Goal: Information Seeking & Learning: Learn about a topic

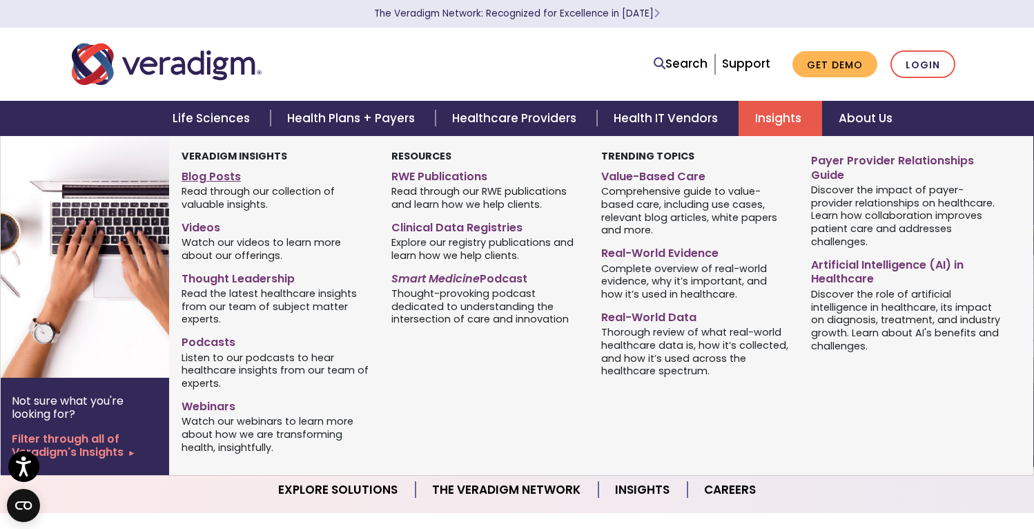
click at [231, 172] on link "Blog Posts" at bounding box center [275, 174] width 189 height 20
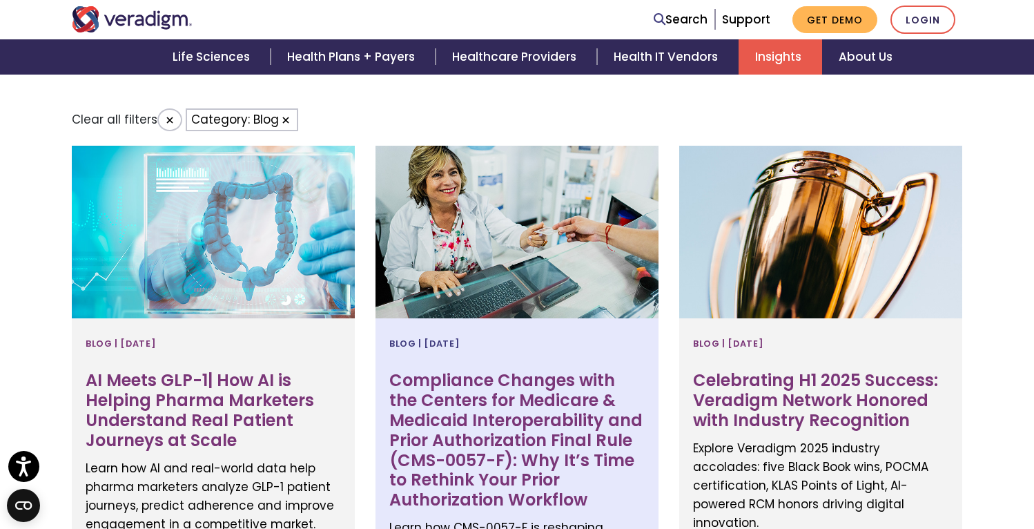
scroll to position [576, 0]
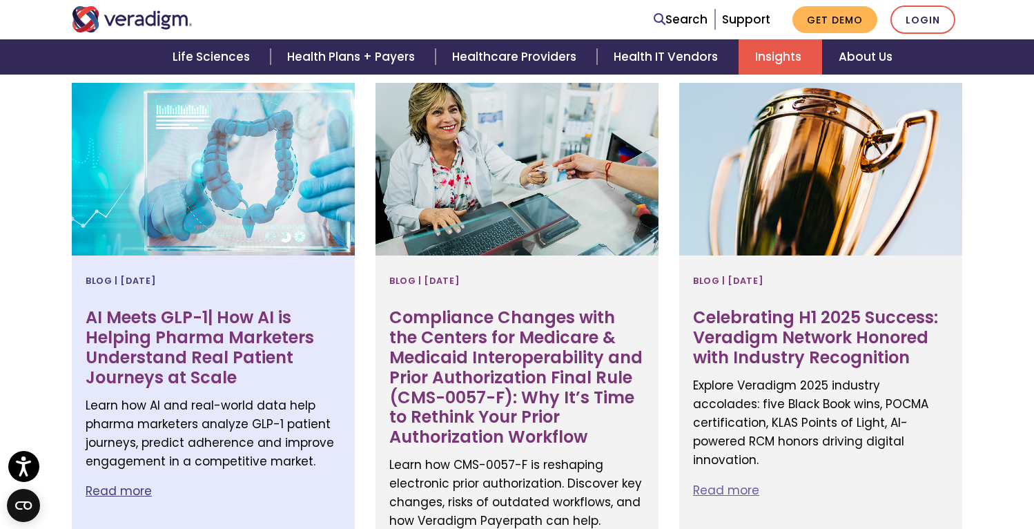
click at [214, 348] on h3 "AI Meets GLP-1| How AI is Helping Pharma Marketers Understand Real Patient Jour…" at bounding box center [213, 347] width 255 height 79
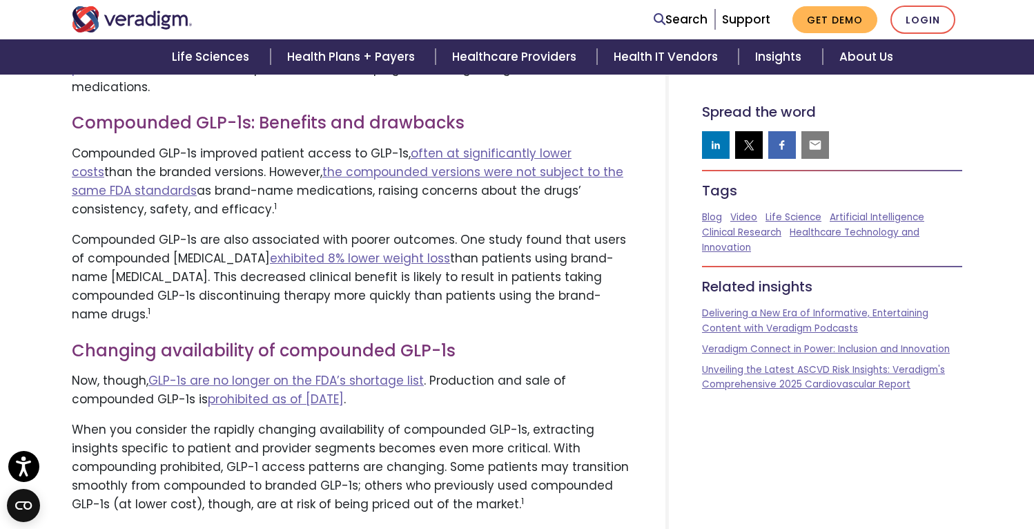
scroll to position [1215, 0]
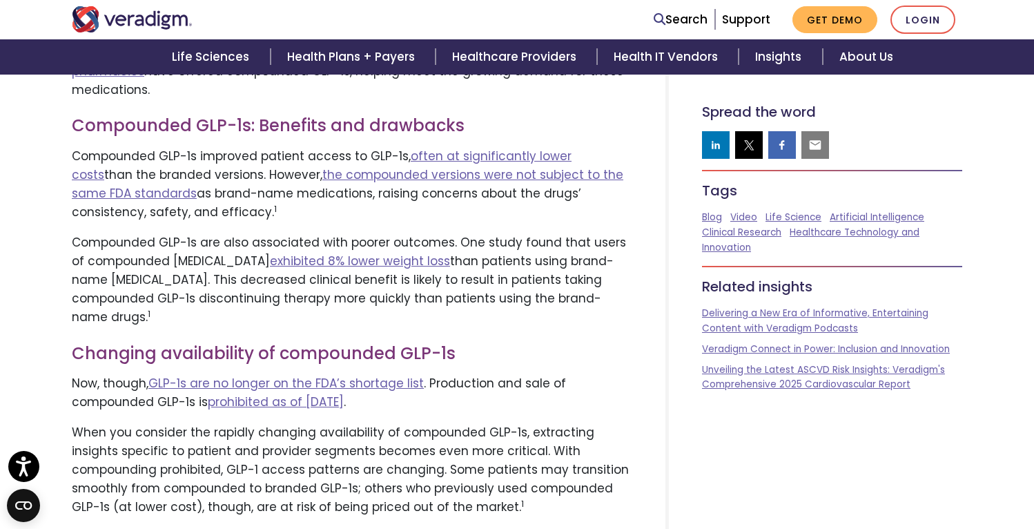
click at [344, 163] on p "Compounded GLP-1s improved patient access to GLP-1s, often at significantly low…" at bounding box center [352, 184] width 560 height 75
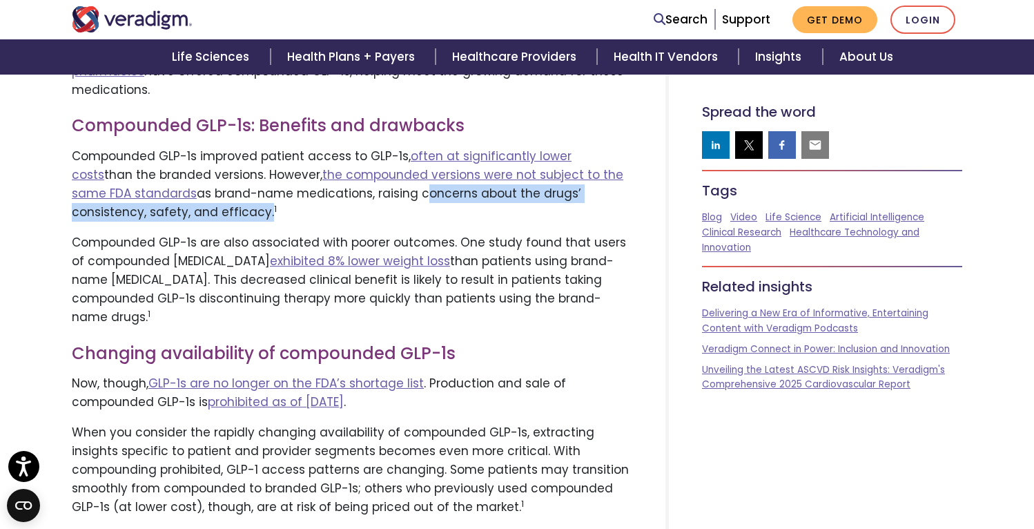
drag, startPoint x: 356, startPoint y: 149, endPoint x: 142, endPoint y: 162, distance: 214.3
click at [142, 162] on p "Compounded GLP-1s improved patient access to GLP-1s, often at significantly low…" at bounding box center [352, 184] width 560 height 75
copy p "concerns about the drugs’ consistency, safety, and efficacy"
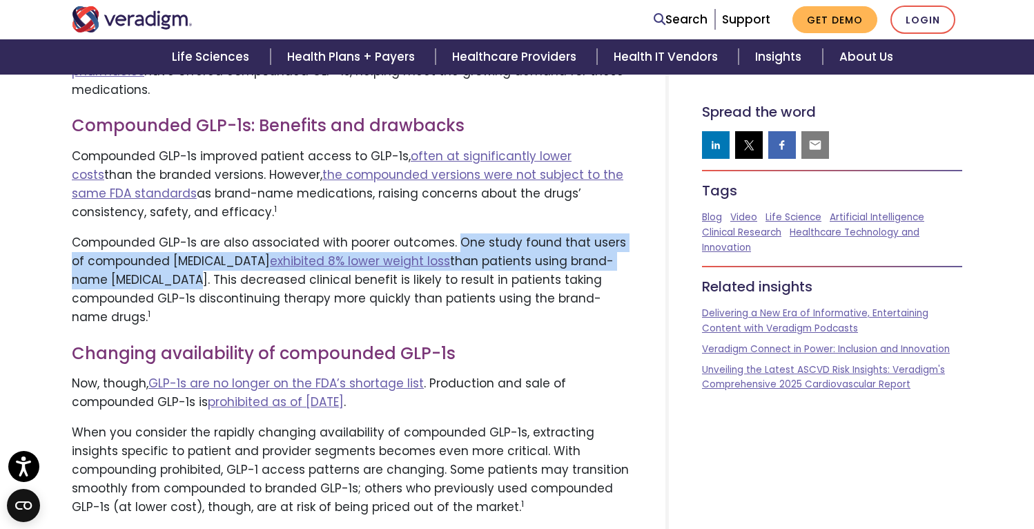
drag, startPoint x: 451, startPoint y: 198, endPoint x: 150, endPoint y: 235, distance: 303.0
click at [150, 235] on p "Compounded GLP-1s are also associated with poorer outcomes. One study found tha…" at bounding box center [352, 280] width 560 height 94
copy p "One study found that users of compounded semaglutide exhibited 8% lower weight …"
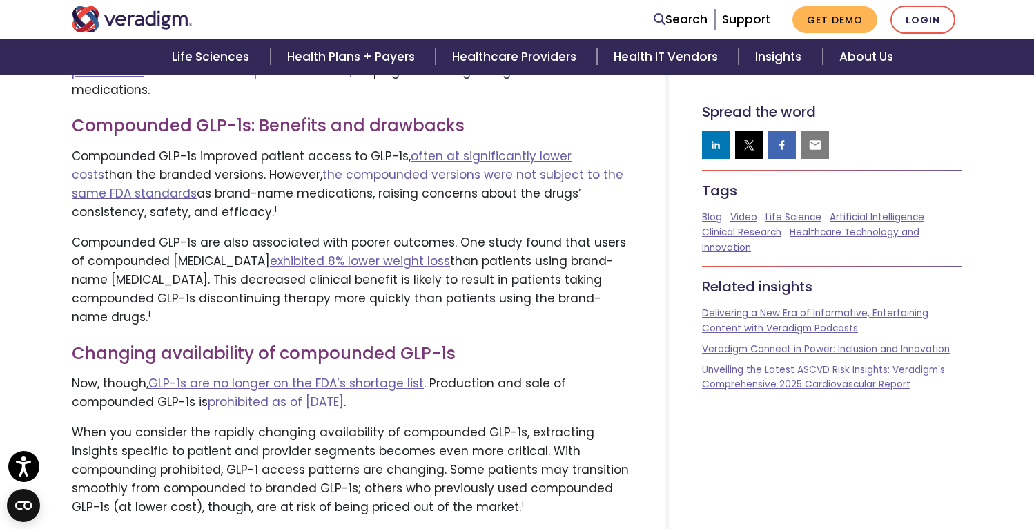
click at [462, 423] on p "When you consider the rapidly changing availability of compounded GLP-1s, extra…" at bounding box center [352, 470] width 560 height 94
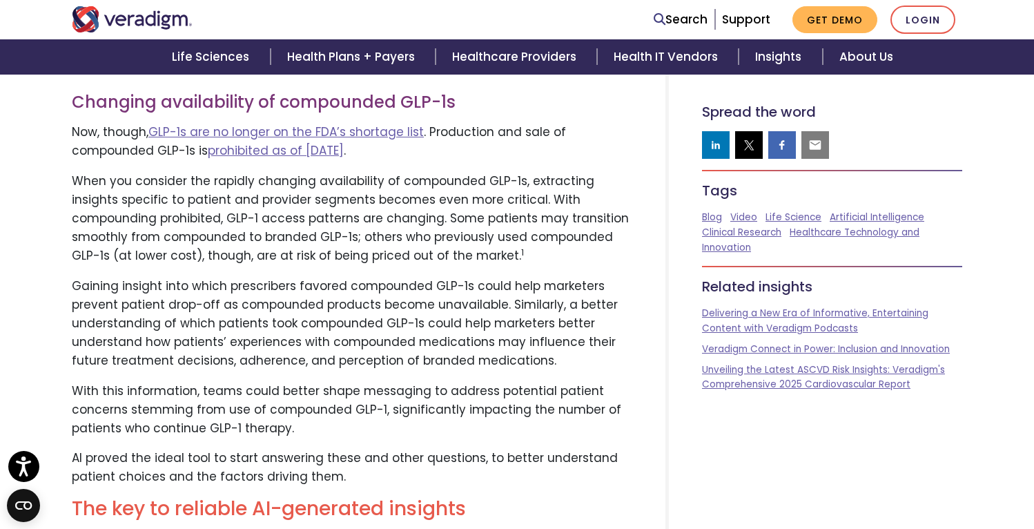
scroll to position [1440, 0]
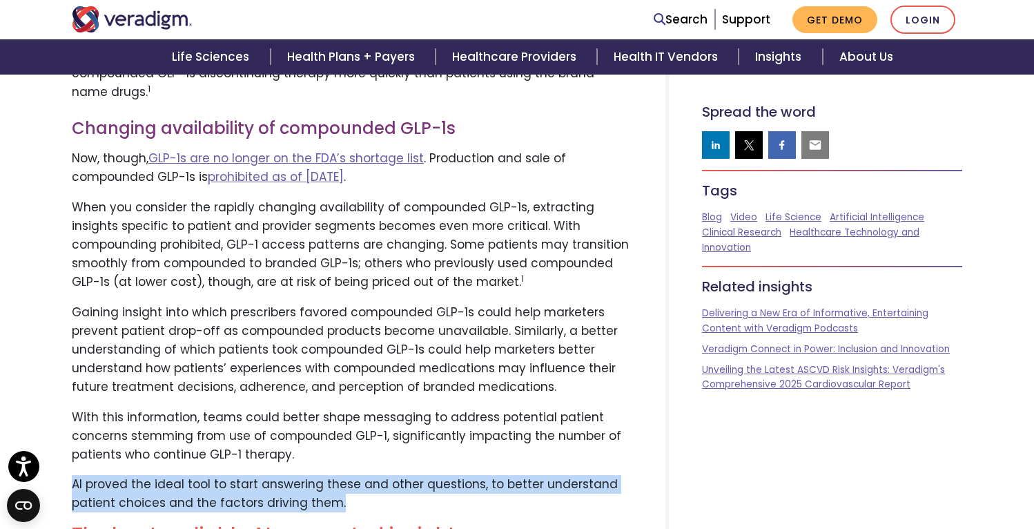
drag, startPoint x: 66, startPoint y: 423, endPoint x: 366, endPoint y: 436, distance: 301.1
copy p "AI proved the ideal tool to start answering these and other questions, to bette…"
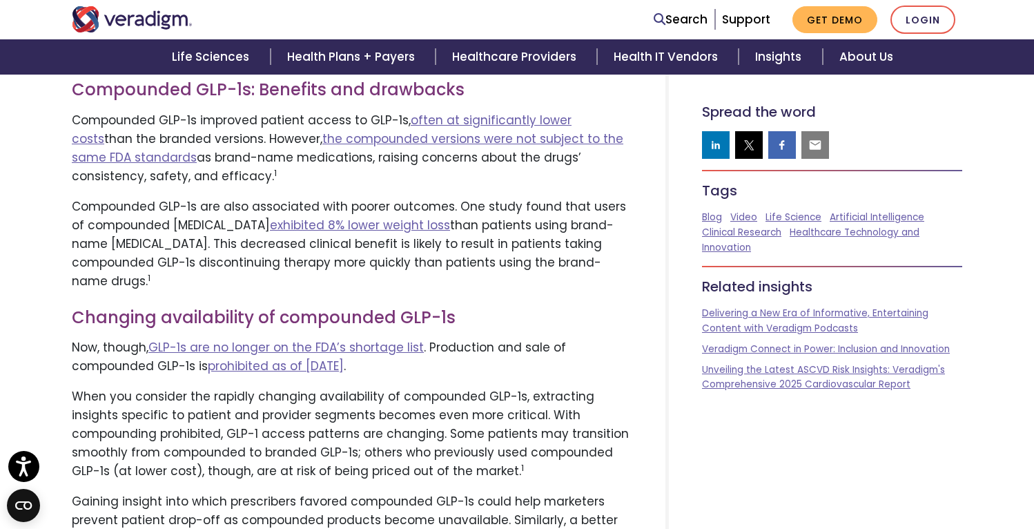
scroll to position [1345, 0]
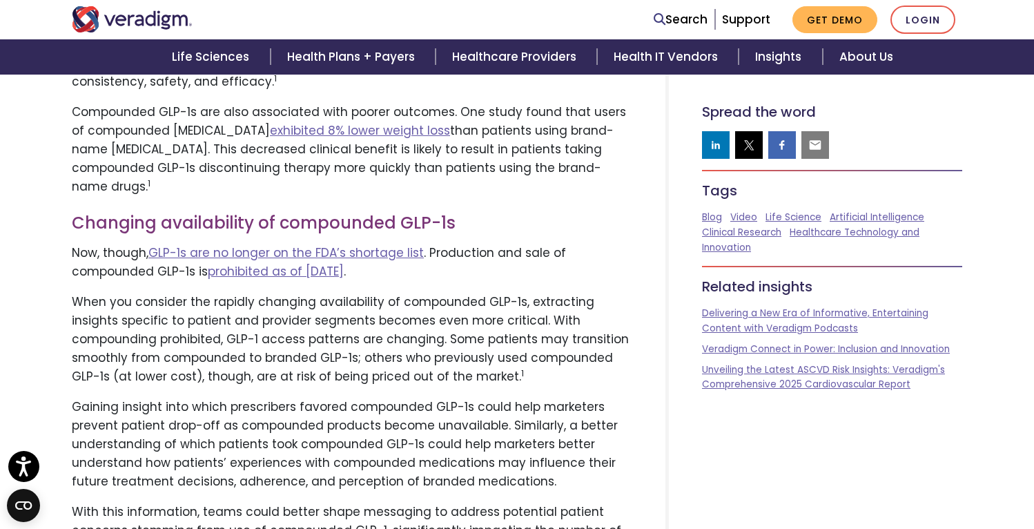
click at [542, 397] on p "Gaining insight into which prescribers favored compounded GLP-1s could help mar…" at bounding box center [352, 444] width 560 height 94
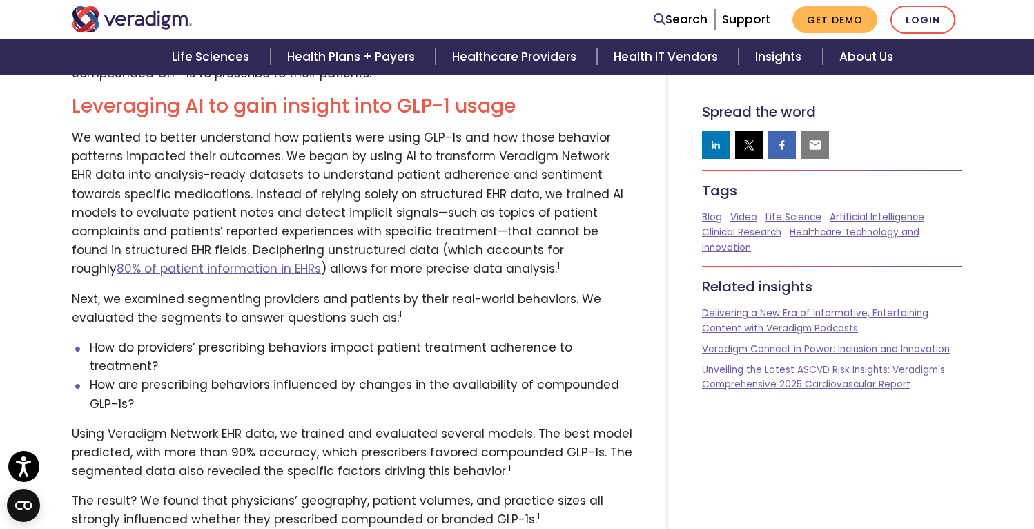
scroll to position [3119, 0]
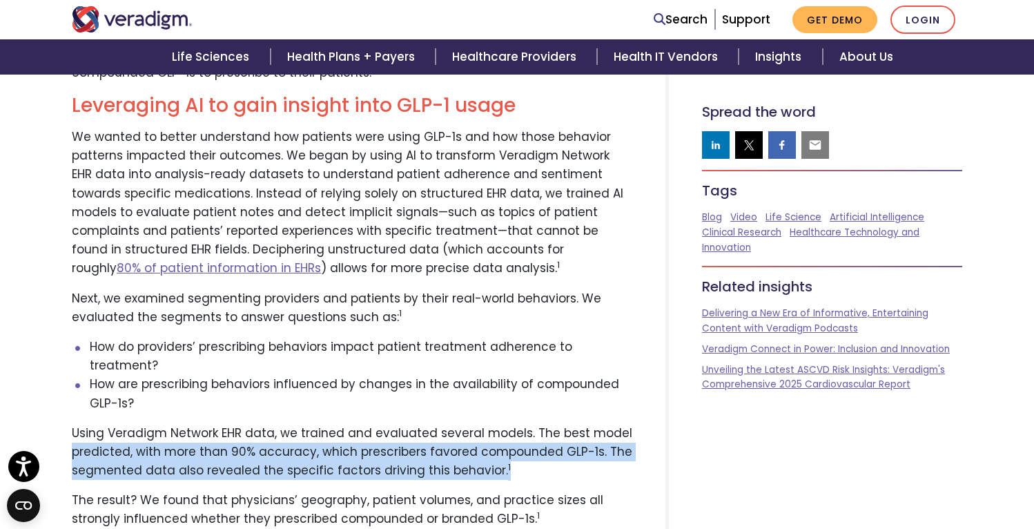
drag, startPoint x: 73, startPoint y: 371, endPoint x: 624, endPoint y: 383, distance: 550.7
click at [624, 424] on p "Using Veradigm Network EHR data, we trained and evaluated several models. The b…" at bounding box center [352, 452] width 560 height 57
copy p "predicted, with more than 90% accuracy, which prescribers favored compounded GL…"
click at [433, 424] on p "Using Veradigm Network EHR data, we trained and evaluated several models. The b…" at bounding box center [352, 452] width 560 height 57
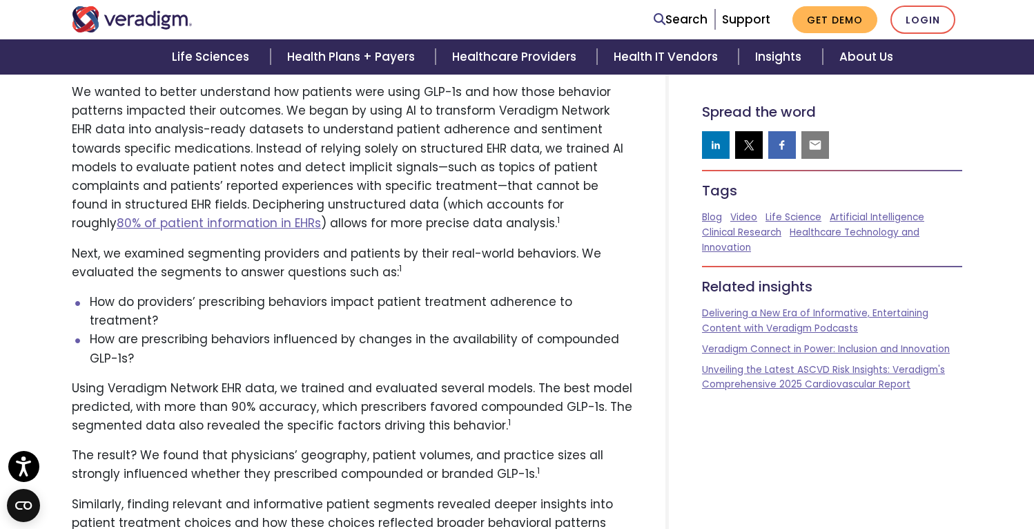
scroll to position [3348, 0]
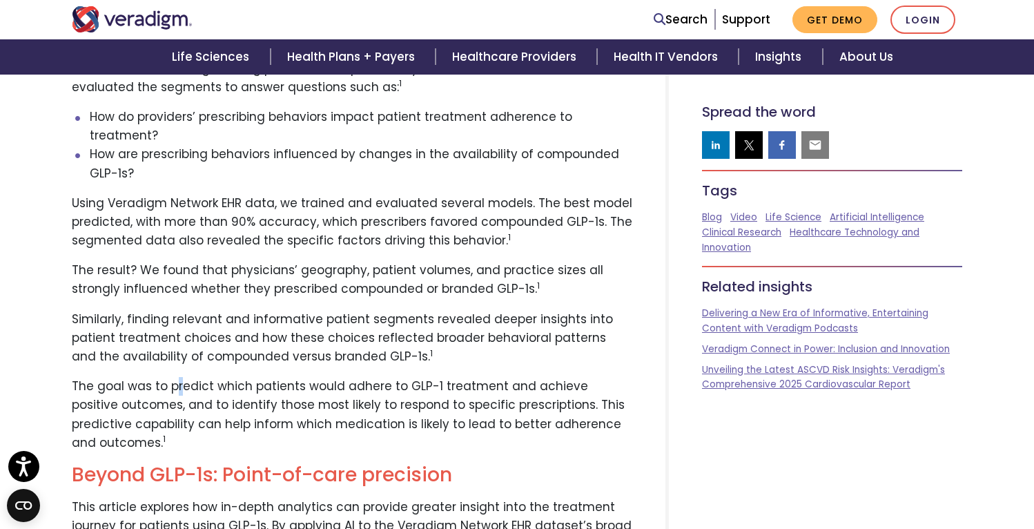
click at [179, 377] on p "The goal was to predict which patients would adhere to GLP-1 treatment and achi…" at bounding box center [352, 414] width 560 height 75
click at [198, 377] on p "The goal was to predict which patients would adhere to GLP-1 treatment and achi…" at bounding box center [352, 414] width 560 height 75
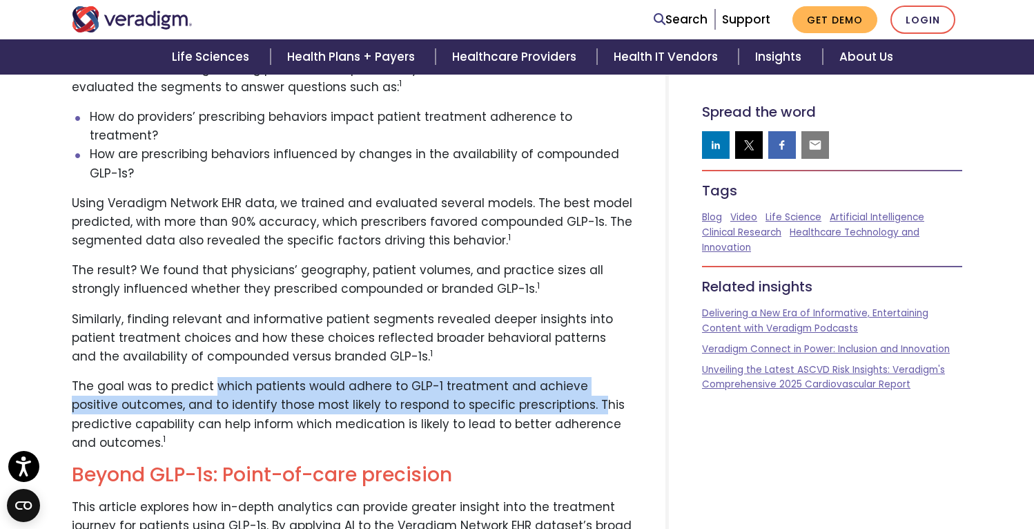
drag, startPoint x: 212, startPoint y: 305, endPoint x: 537, endPoint y: 321, distance: 325.4
click at [540, 377] on p "The goal was to predict which patients would adhere to GLP-1 treatment and achi…" at bounding box center [352, 414] width 560 height 75
copy p "which patients would adhere to GLP-1 treatment and achieve positive outcomes, a…"
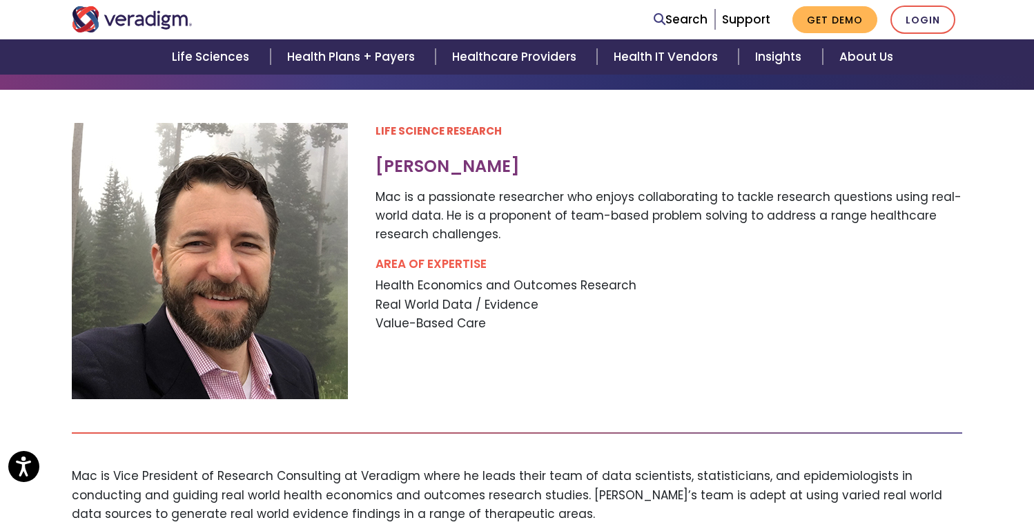
scroll to position [431, 0]
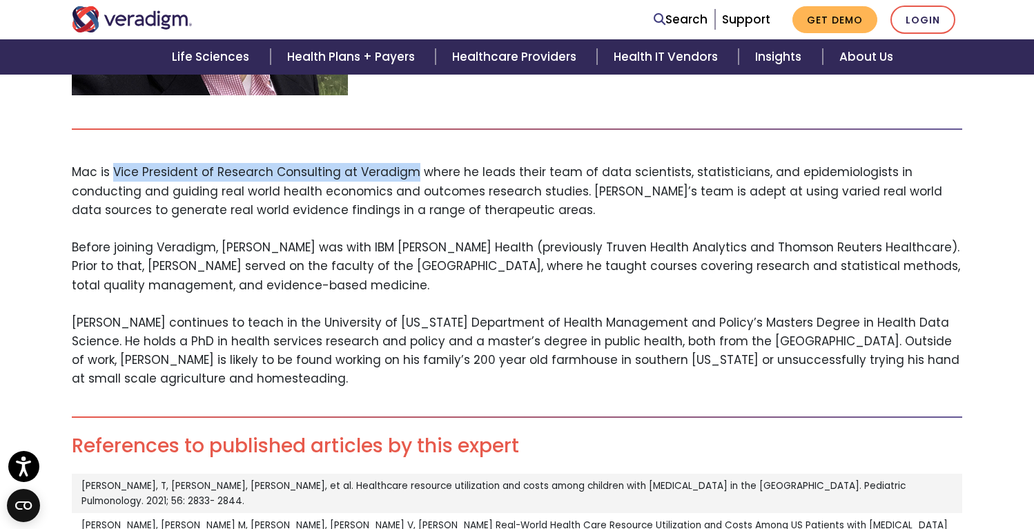
drag, startPoint x: 111, startPoint y: 172, endPoint x: 411, endPoint y: 177, distance: 300.2
click at [411, 177] on p "Mac is Vice President of Research Consulting at Veradigm where he leads their t…" at bounding box center [517, 275] width 890 height 225
copy p "Vice President of Research Consulting at Veradigm"
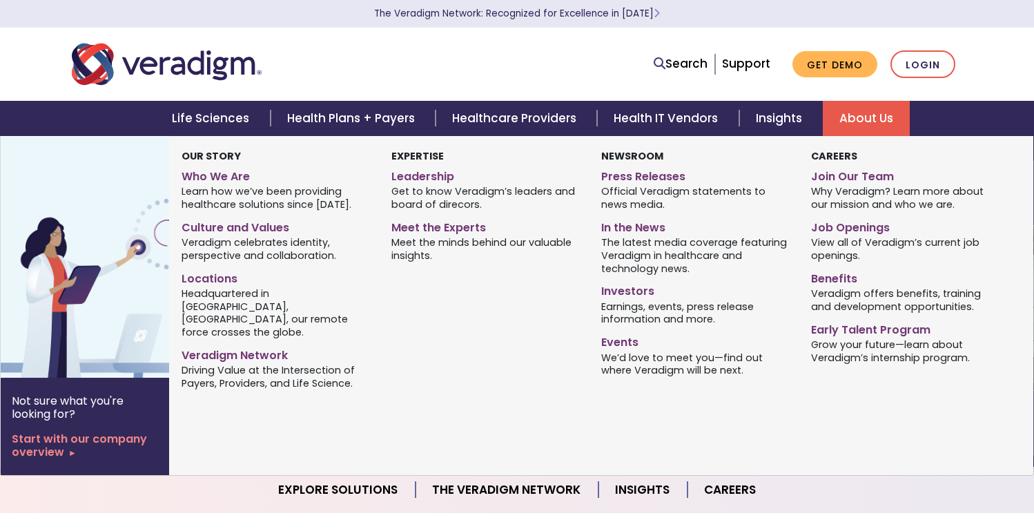
click at [887, 121] on link "About Us" at bounding box center [865, 118] width 87 height 35
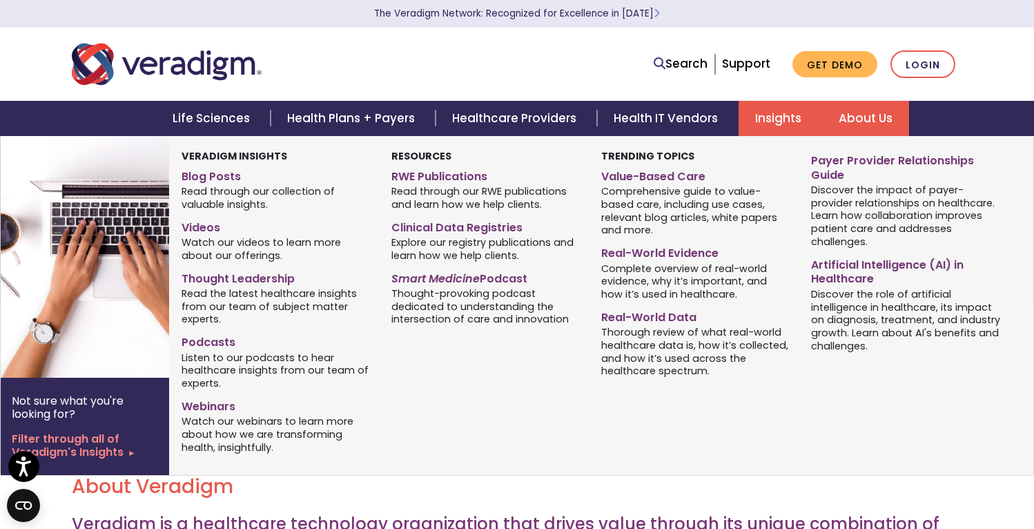
click at [764, 116] on link "Insights" at bounding box center [779, 118] width 83 height 35
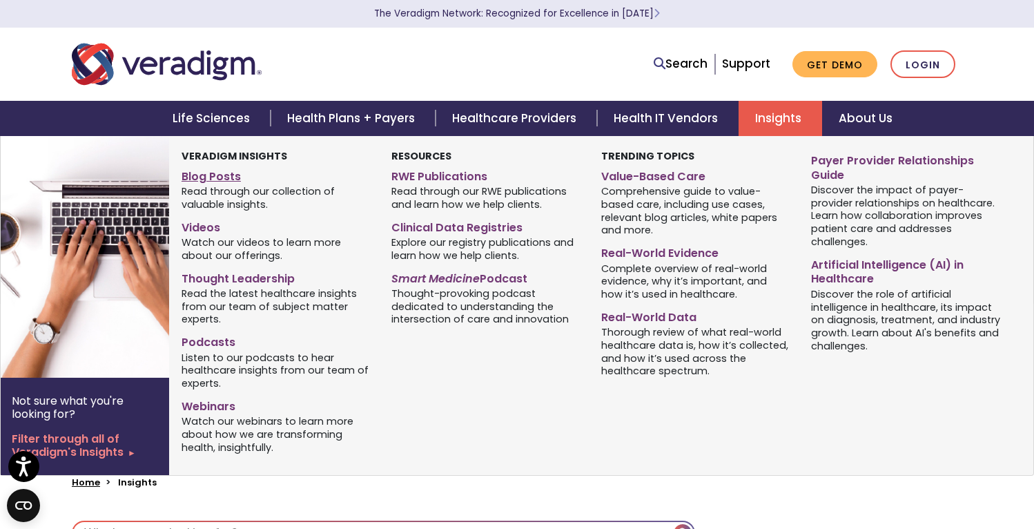
click at [239, 179] on link "Blog Posts" at bounding box center [275, 174] width 189 height 20
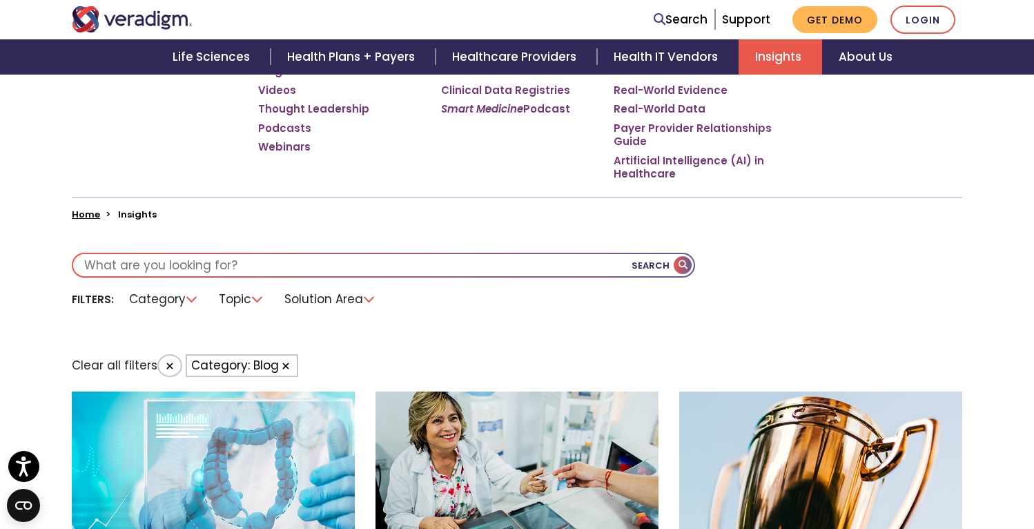
scroll to position [724, 0]
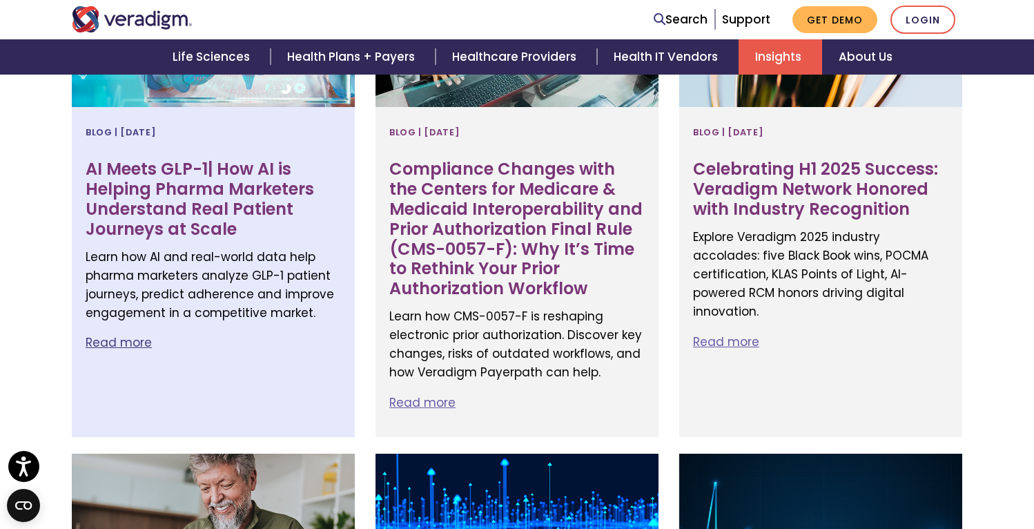
click at [213, 213] on h3 "AI Meets GLP-1| How AI is Helping Pharma Marketers Understand Real Patient Jour…" at bounding box center [213, 198] width 255 height 79
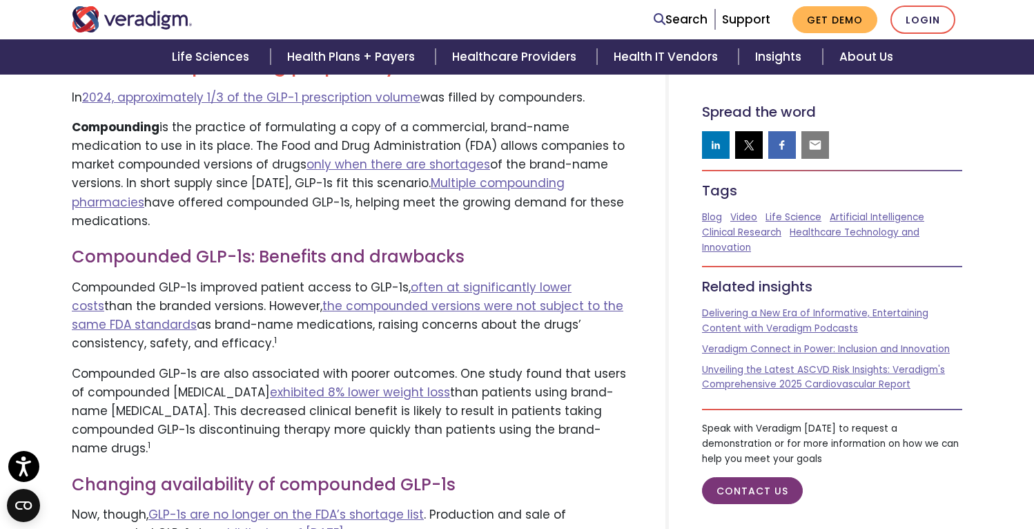
scroll to position [1254, 0]
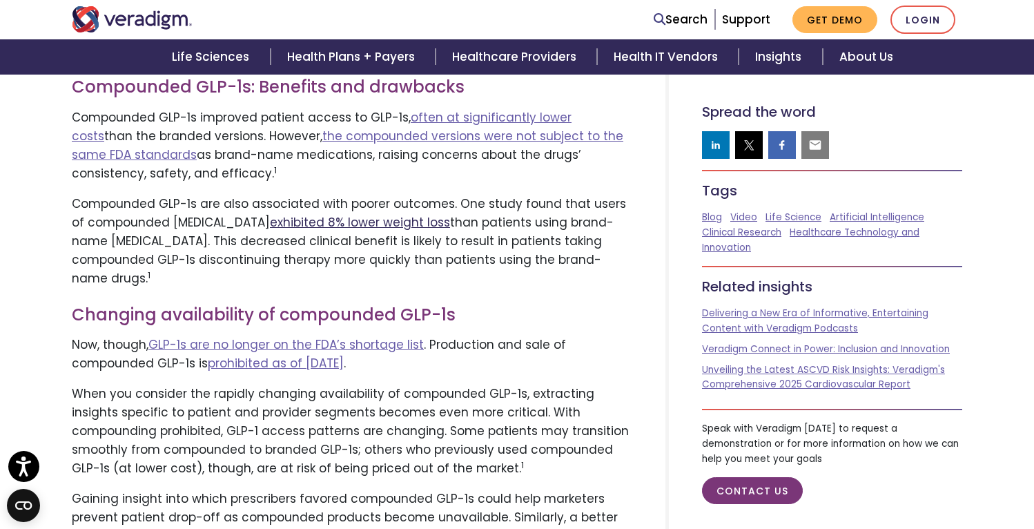
click at [353, 214] on link "exhibited 8% lower weight loss" at bounding box center [360, 222] width 180 height 17
